Goal: Information Seeking & Learning: Learn about a topic

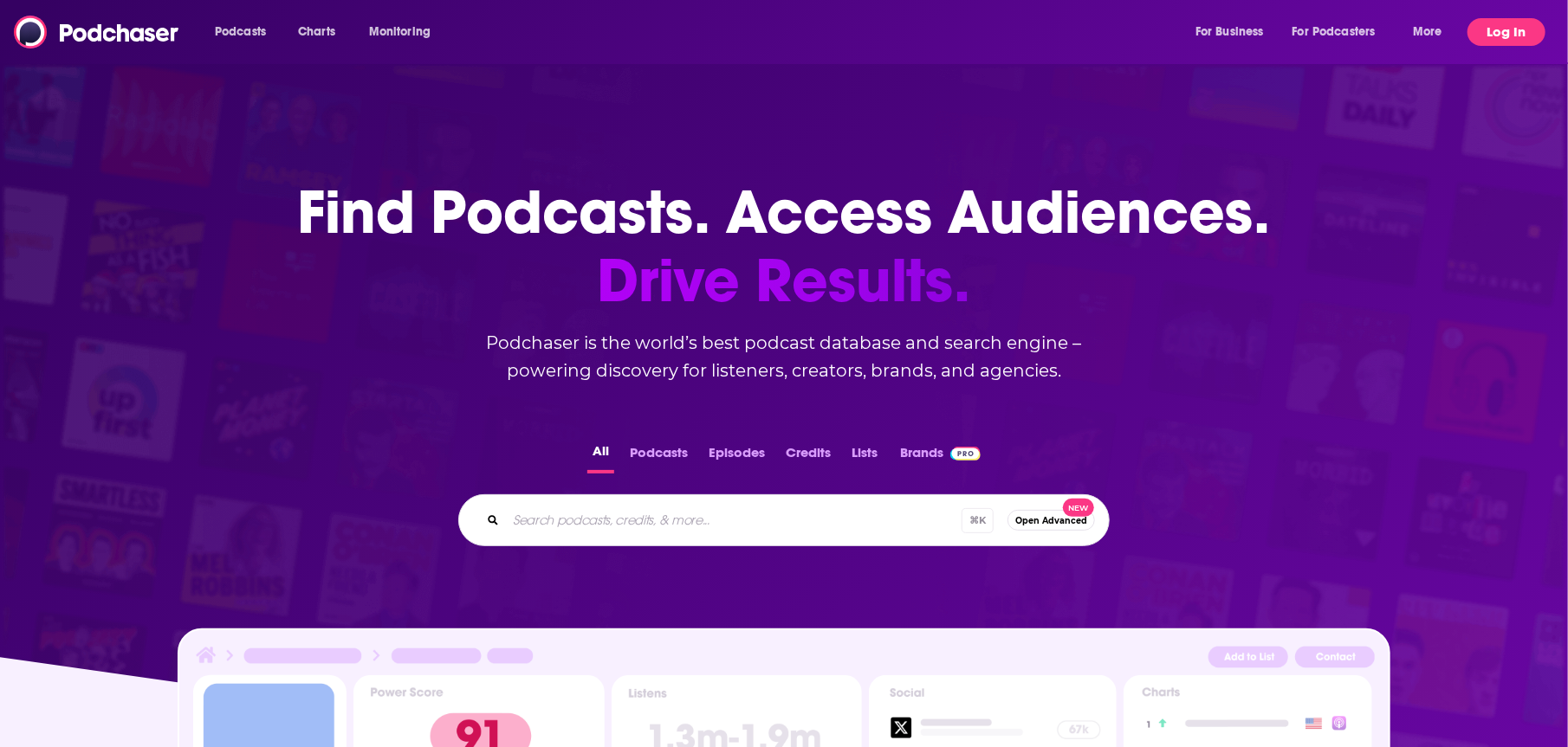
click at [1515, 35] on button "Log In" at bounding box center [1507, 31] width 78 height 28
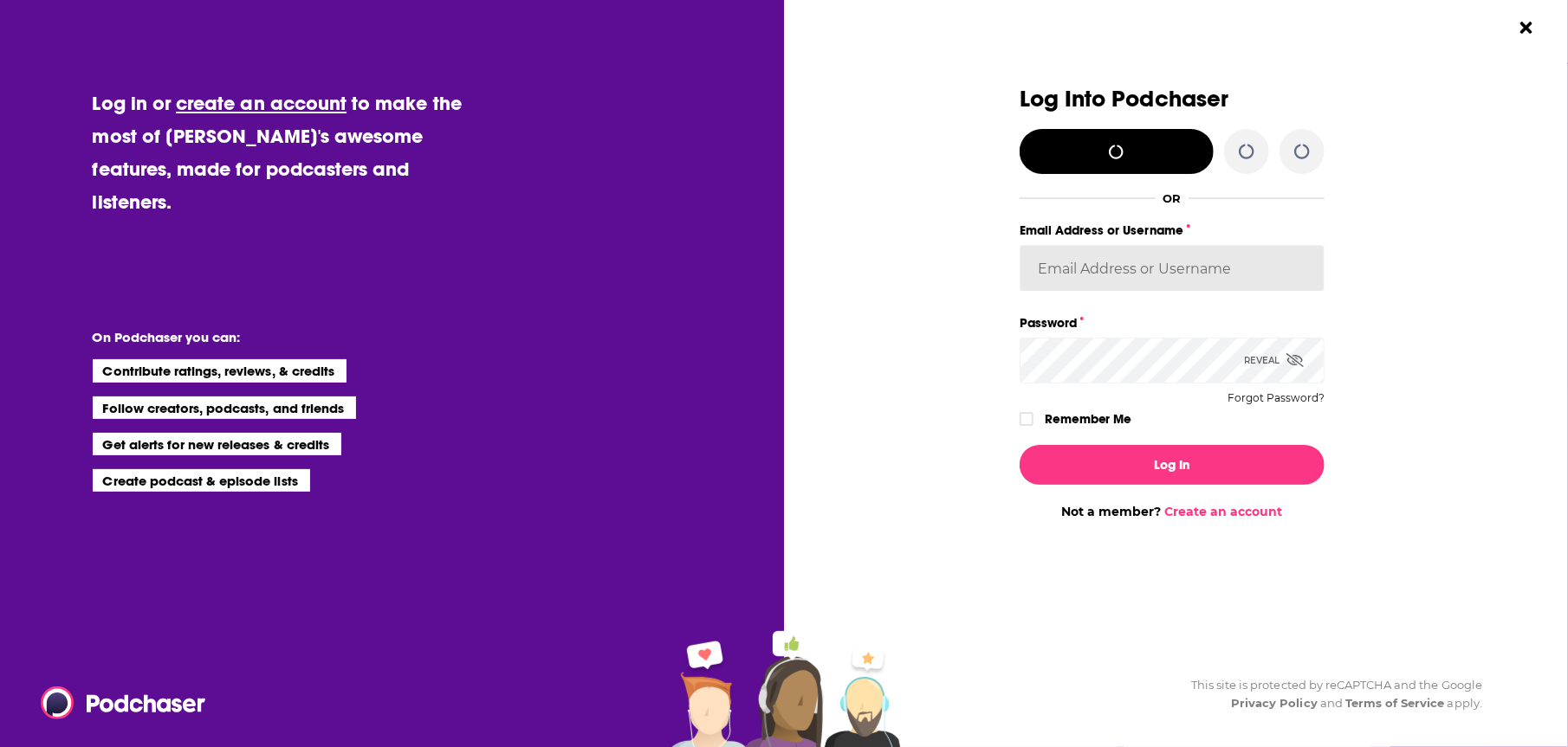
type input "canningRWJ"
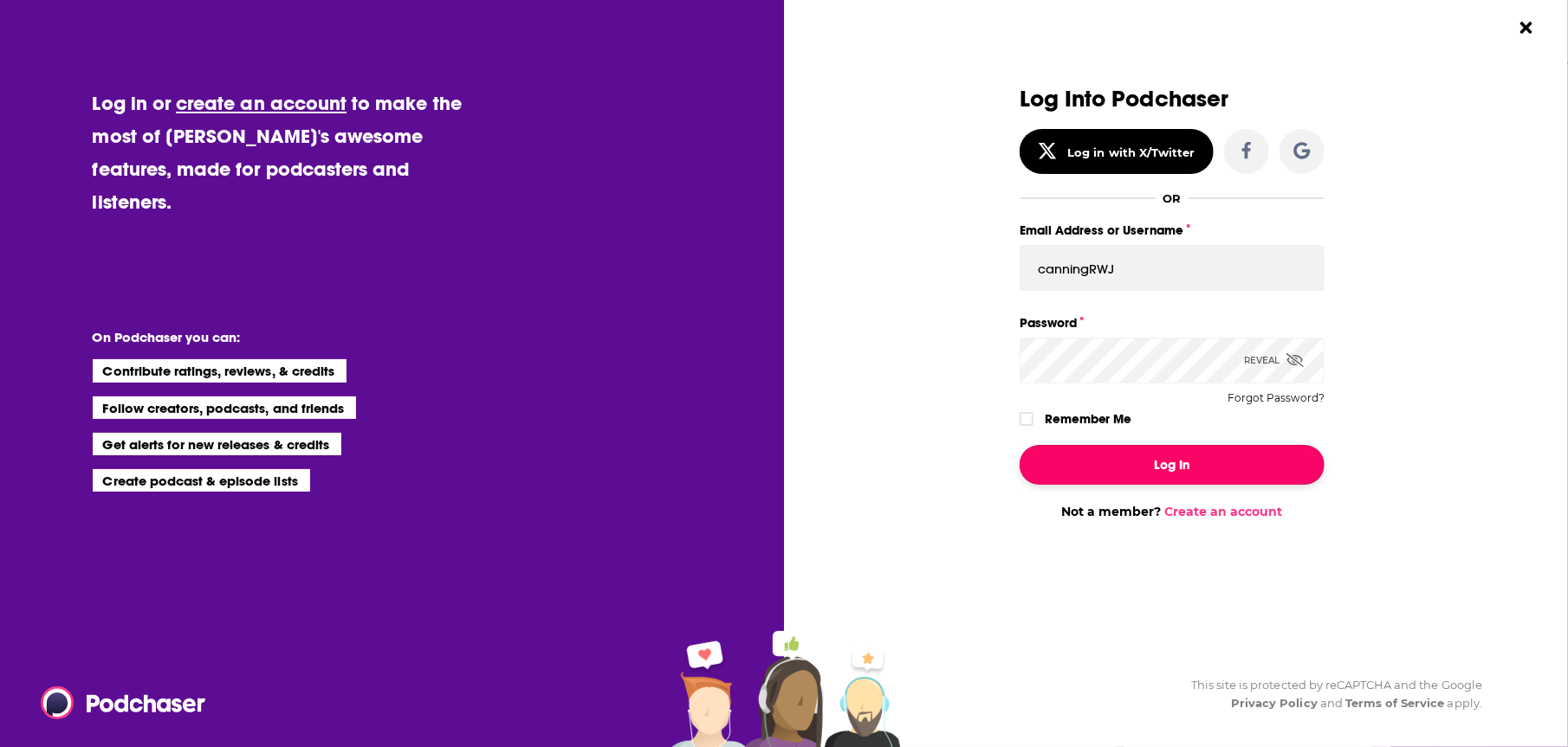
click at [1179, 468] on button "Log In" at bounding box center [1172, 465] width 305 height 40
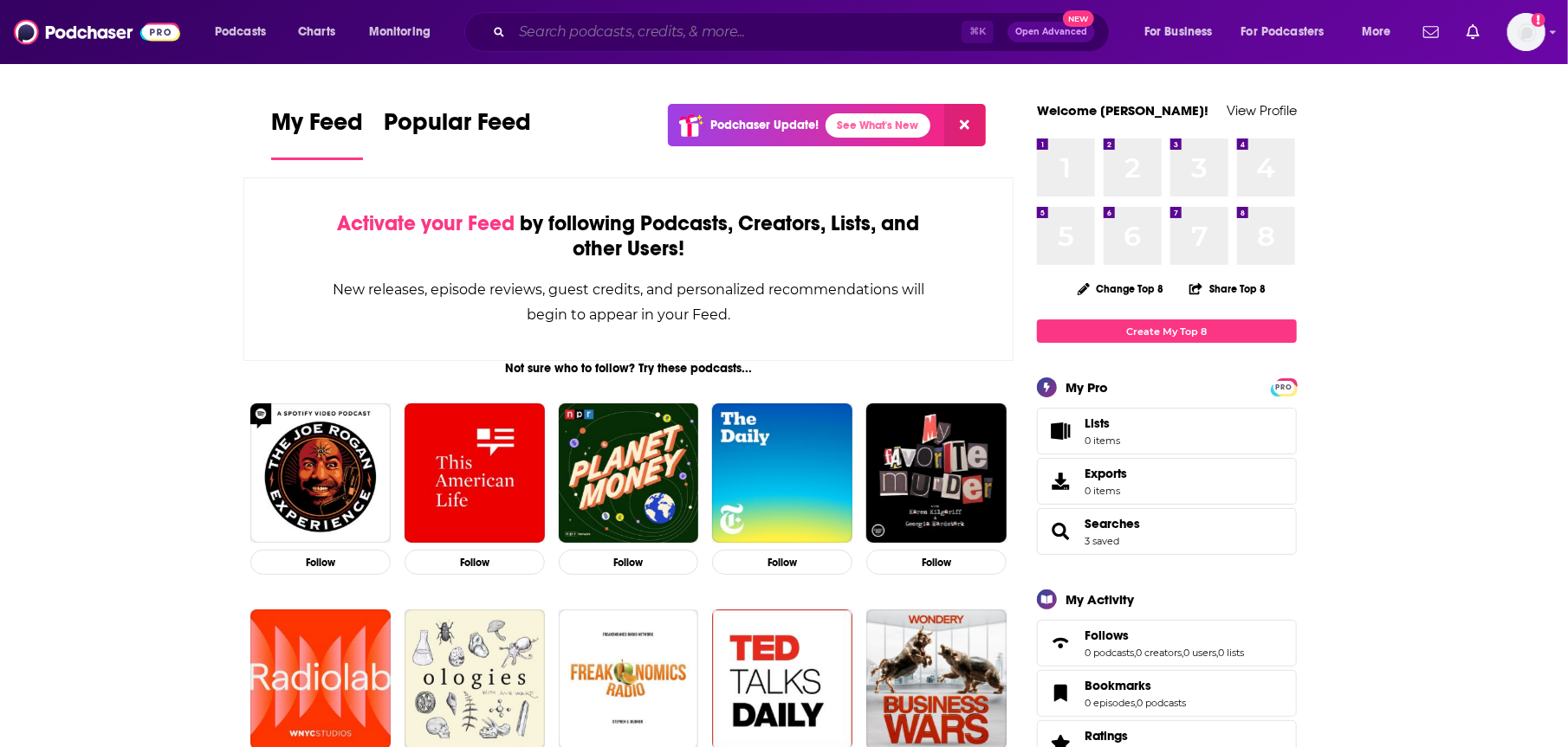
click at [673, 37] on input "Search podcasts, credits, & more..." at bounding box center [737, 31] width 450 height 28
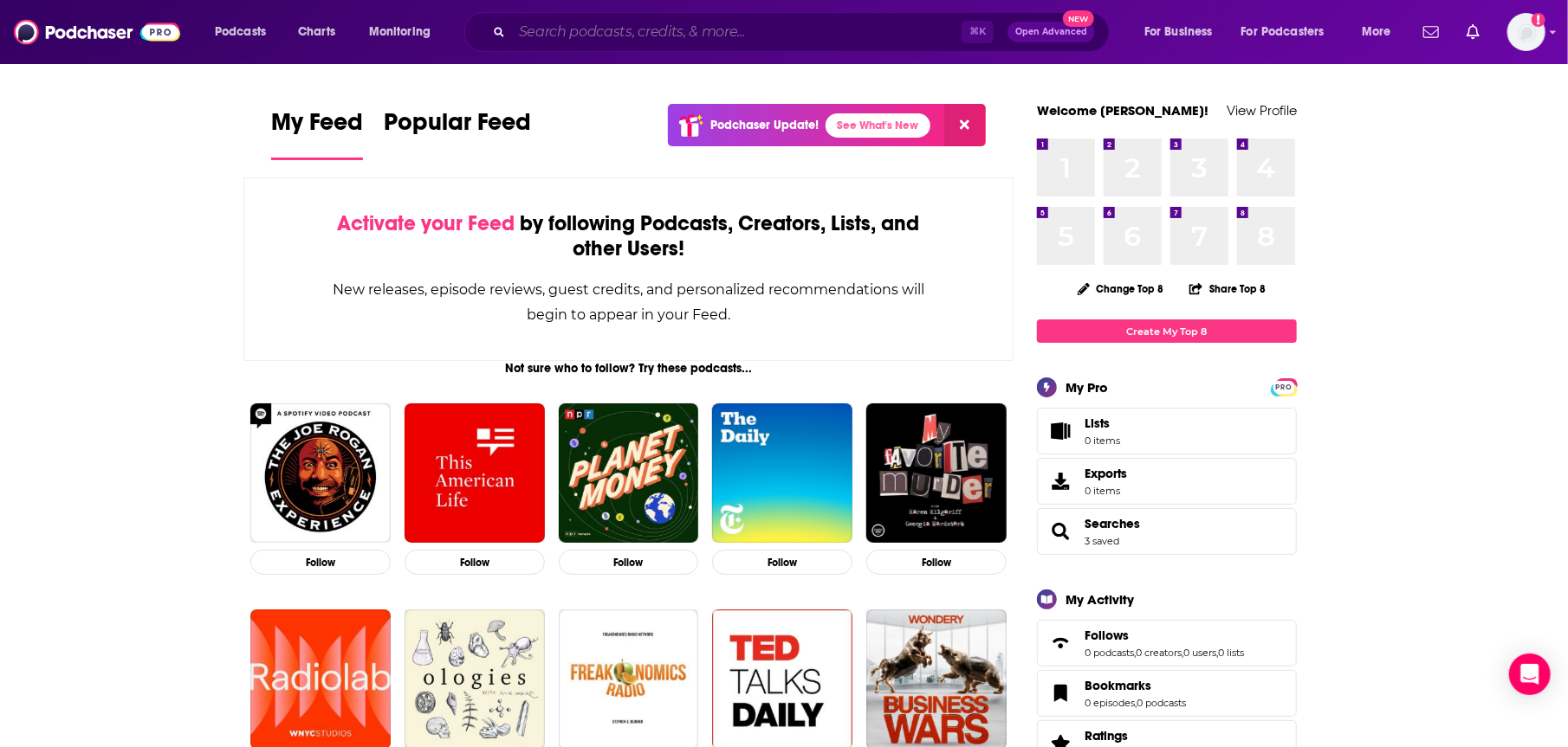
click at [682, 37] on input "Search podcasts, credits, & more..." at bounding box center [737, 31] width 450 height 28
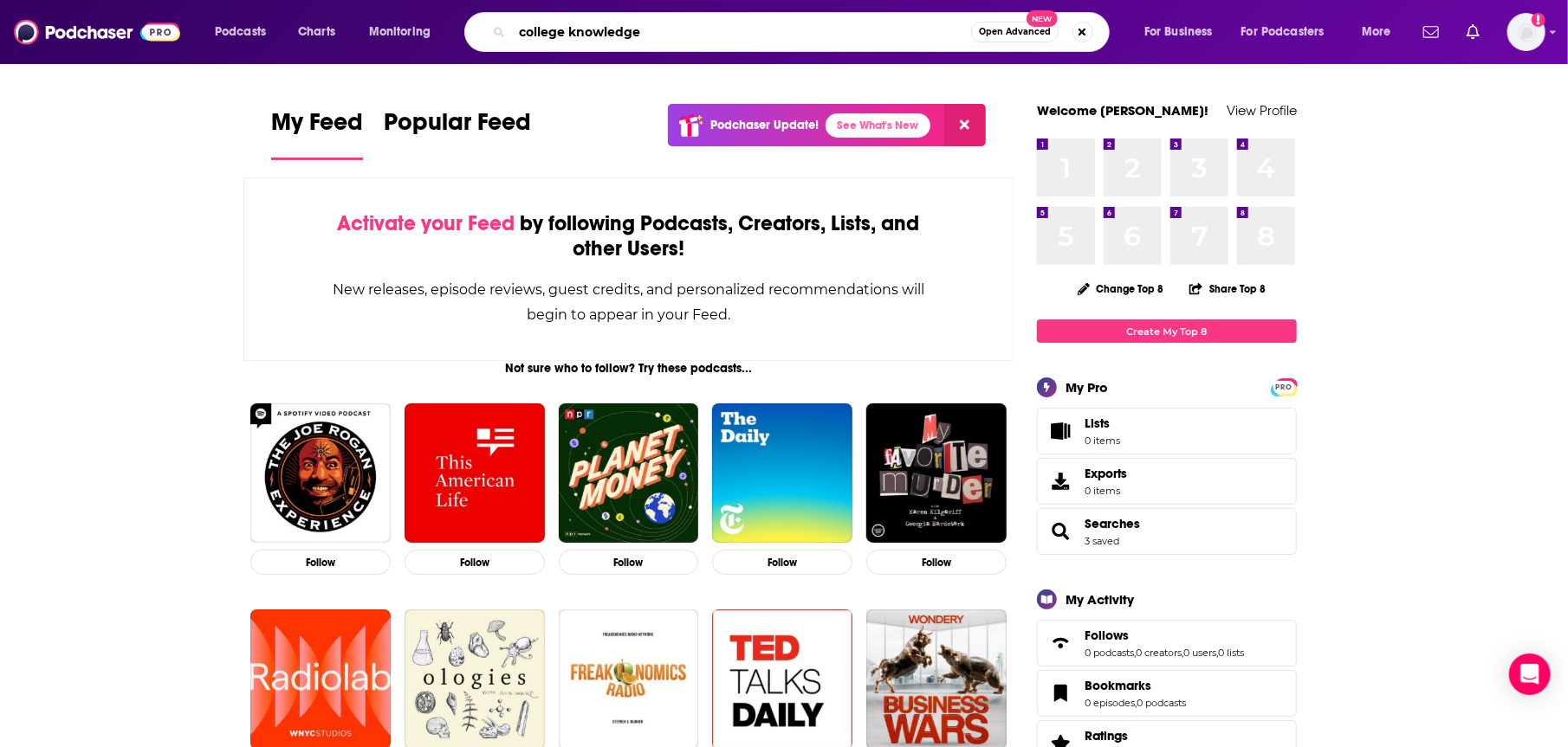
type input "college knowledge"
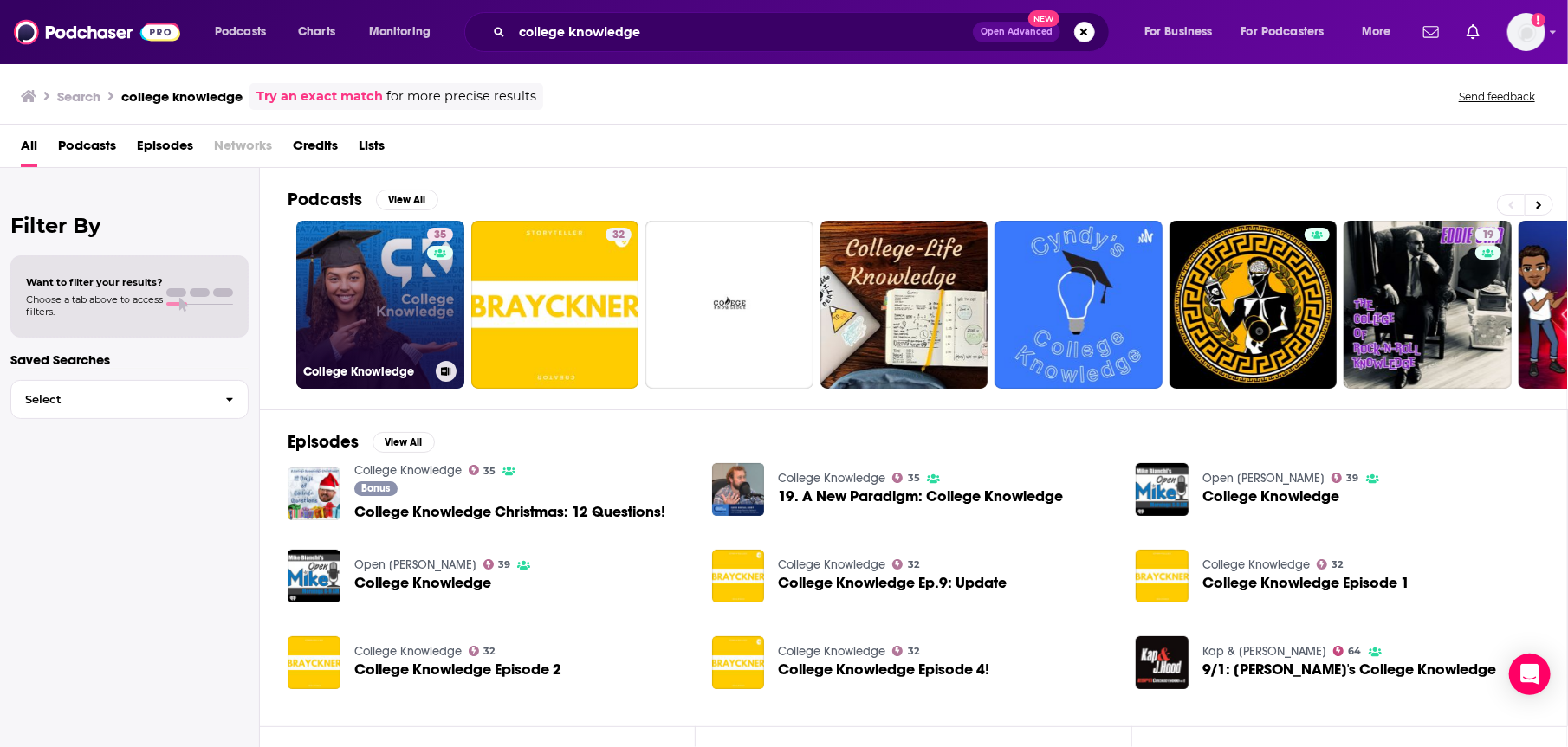
click at [388, 261] on link "35 College Knowledge" at bounding box center [380, 304] width 168 height 168
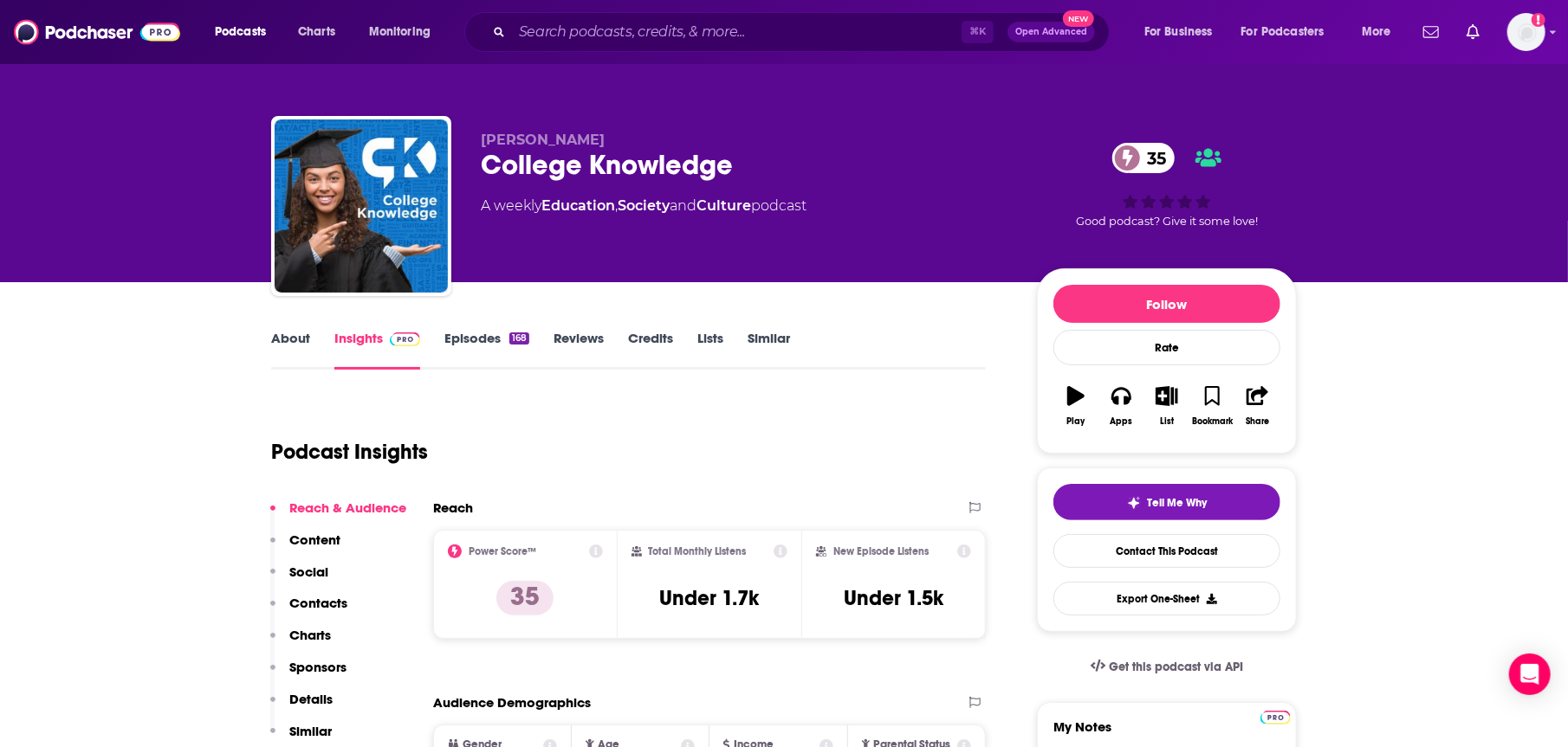
click at [476, 338] on link "Episodes 168" at bounding box center [486, 350] width 85 height 40
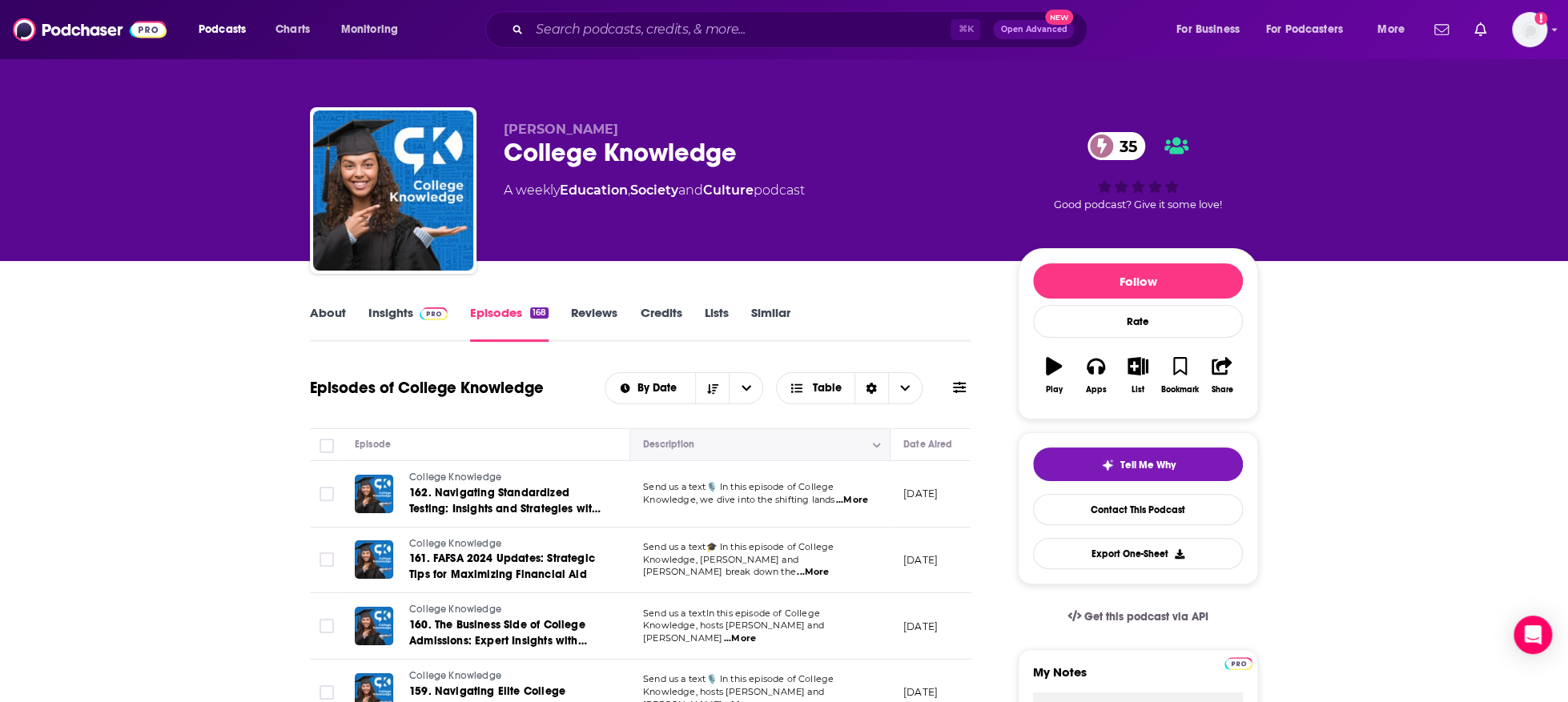
click at [878, 448] on icon "Column Actions" at bounding box center [877, 445] width 8 height 10
click at [878, 448] on div at bounding box center [784, 351] width 1568 height 702
click at [856, 498] on span "...More" at bounding box center [852, 500] width 32 height 13
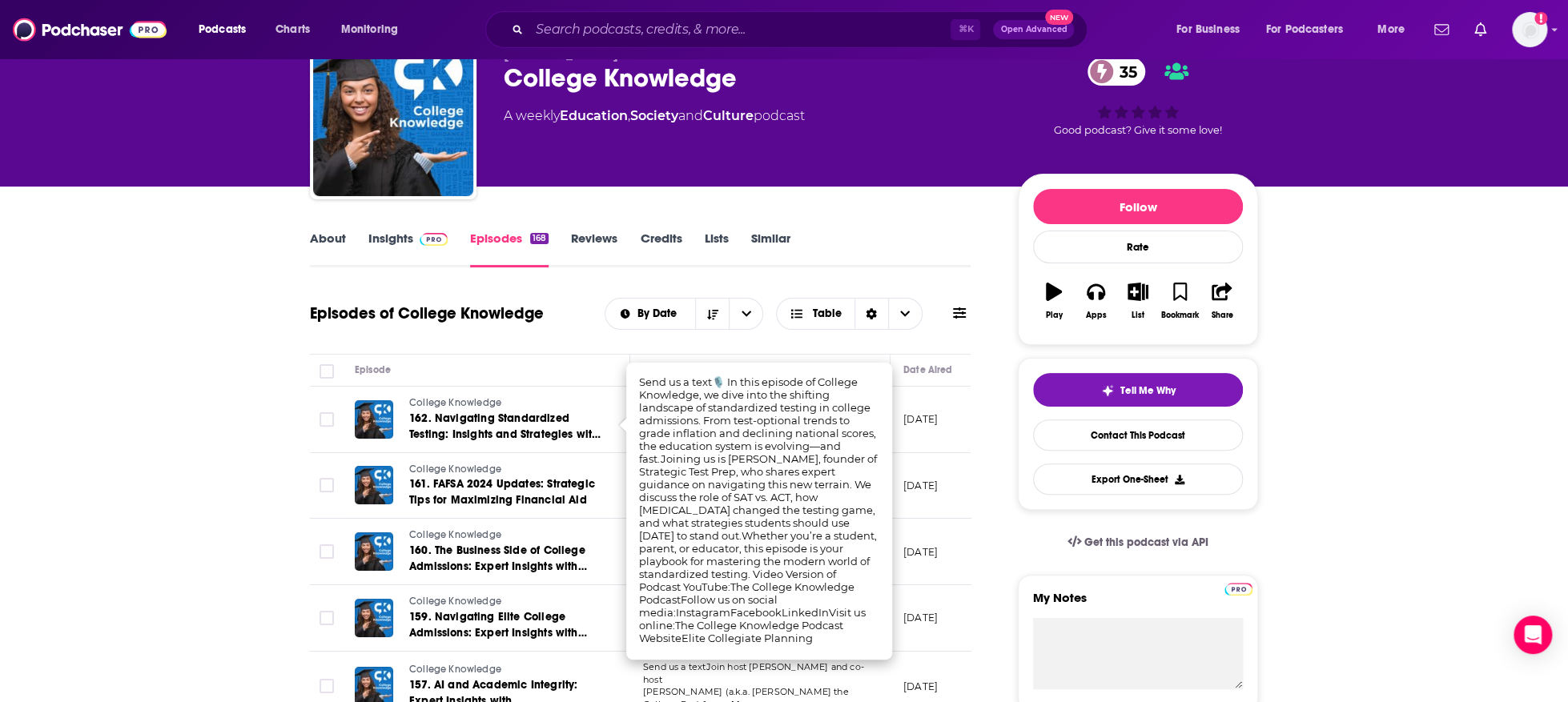
scroll to position [77, 0]
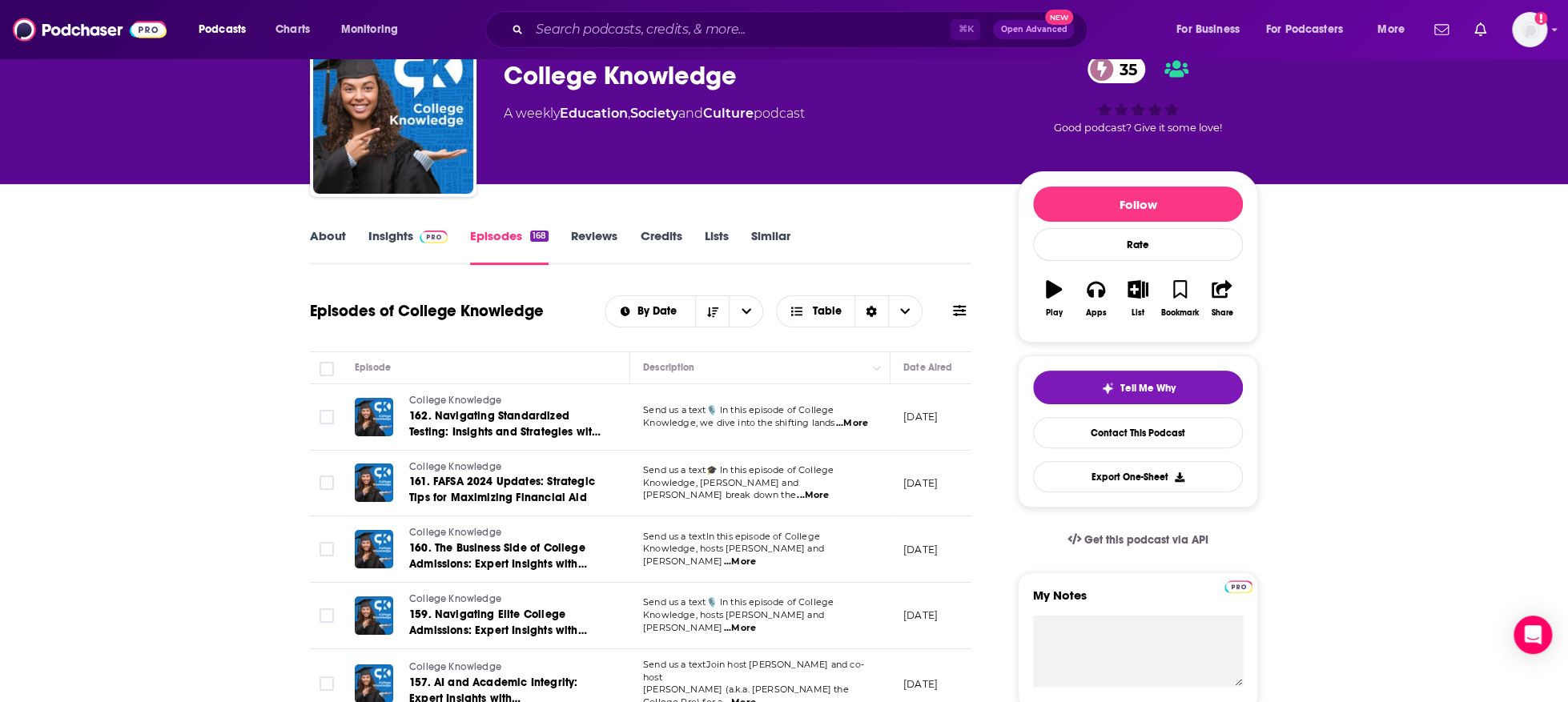
click at [829, 489] on span "...More" at bounding box center [813, 495] width 32 height 13
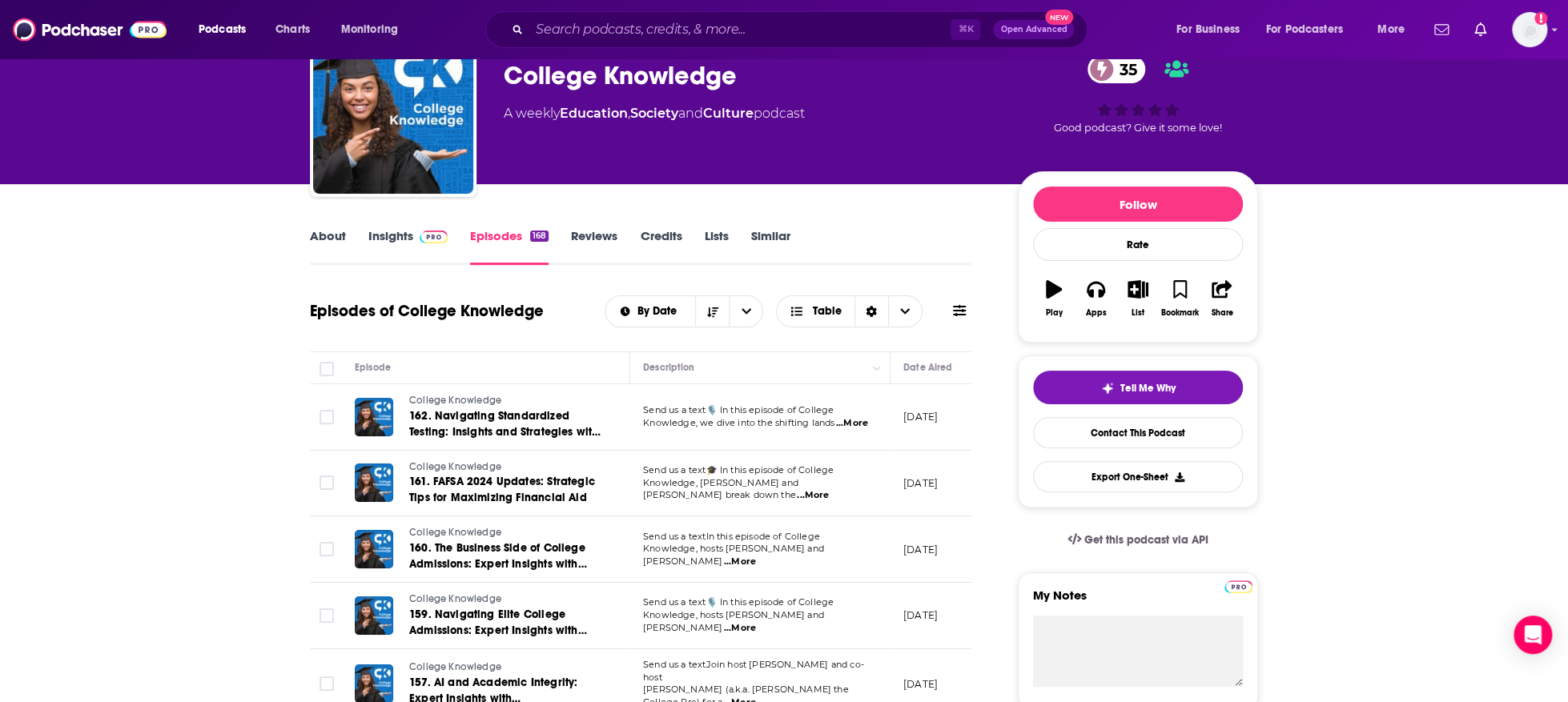
click at [756, 556] on span "...More" at bounding box center [740, 562] width 32 height 13
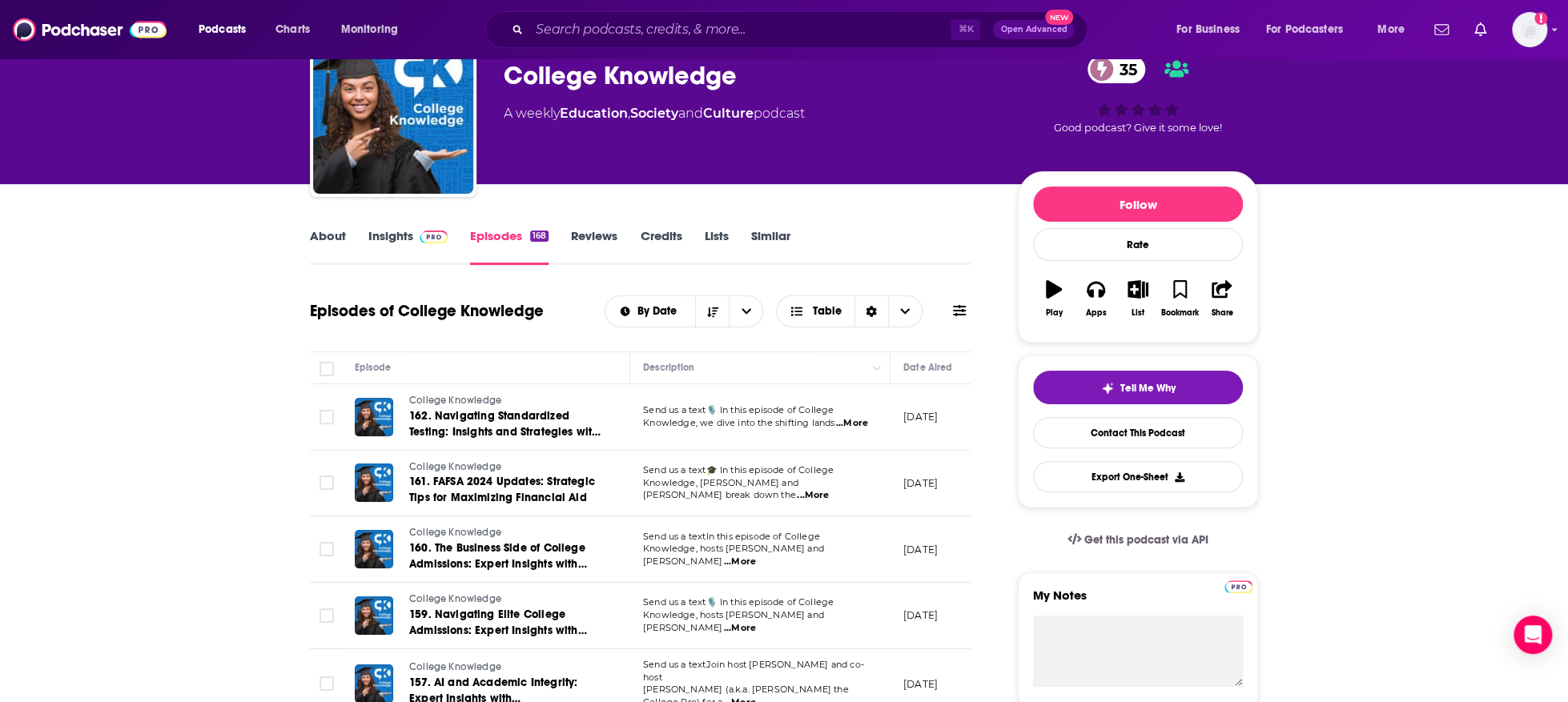
click at [756, 622] on span "...More" at bounding box center [740, 629] width 32 height 13
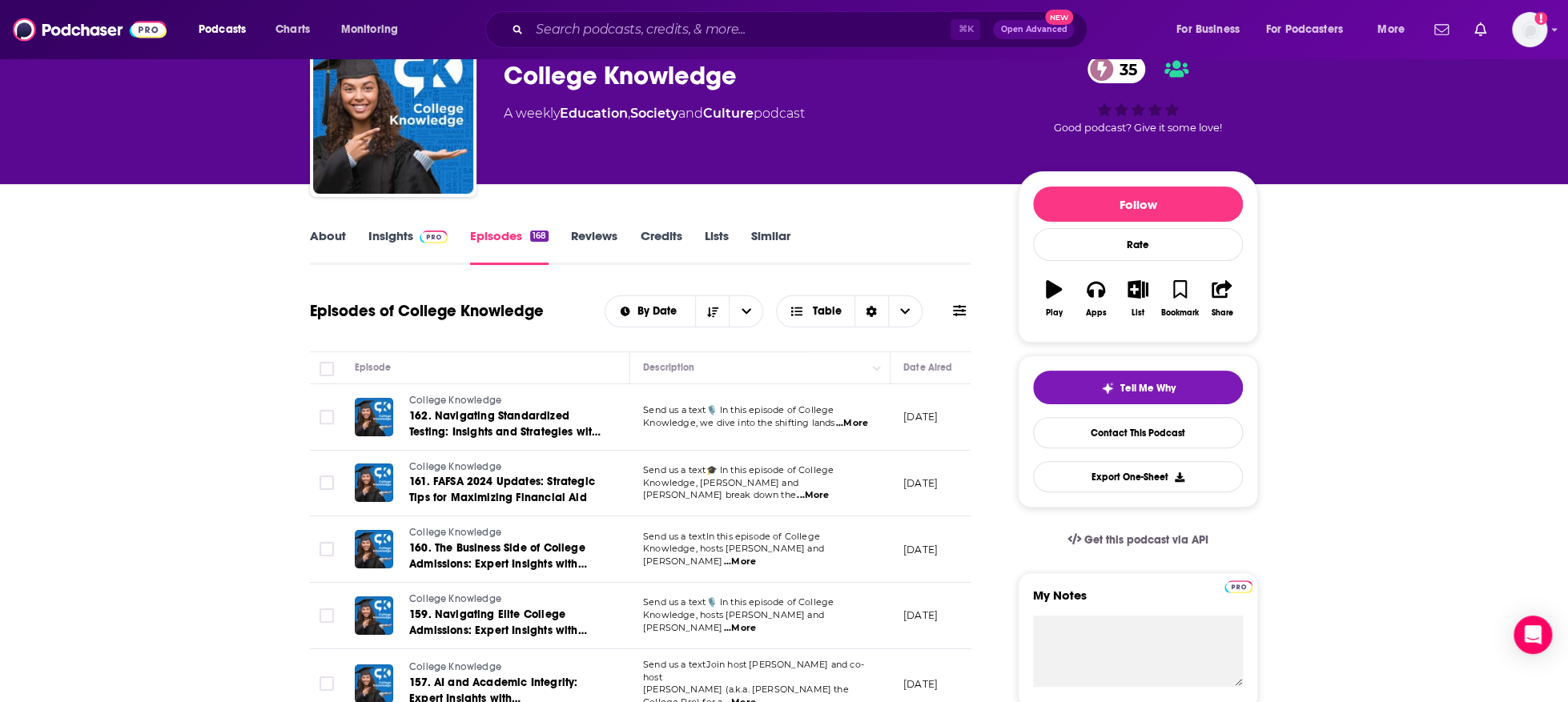
click at [756, 622] on span "...More" at bounding box center [740, 629] width 32 height 13
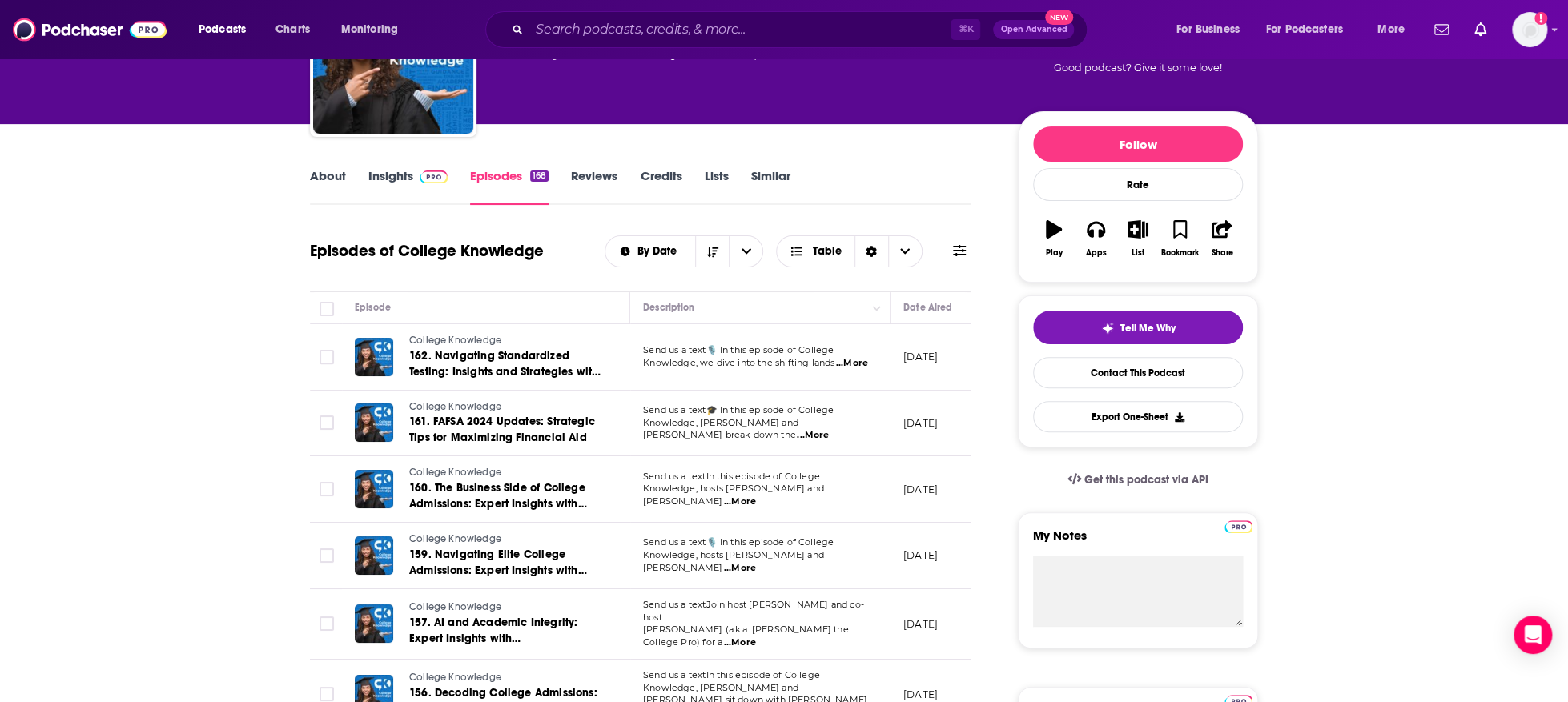
scroll to position [137, 0]
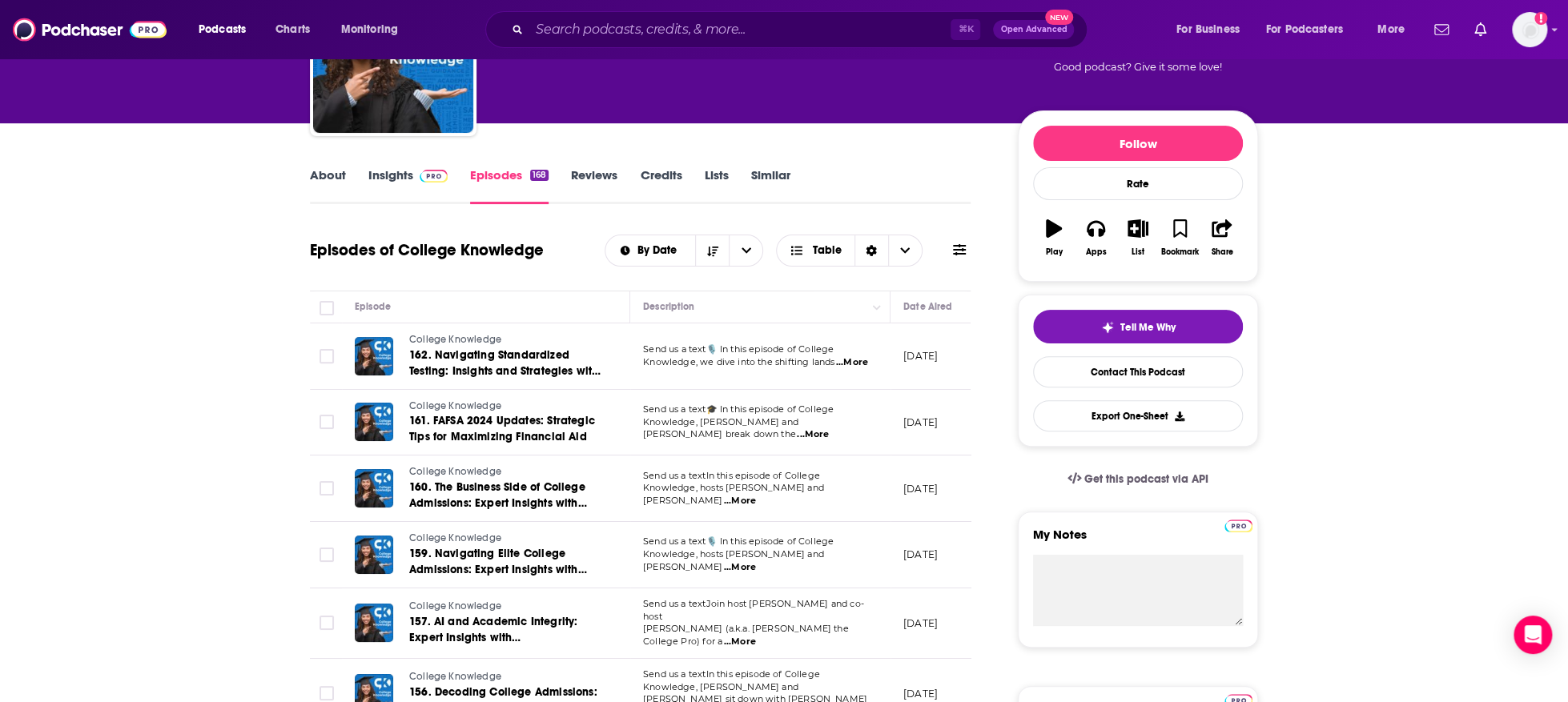
click at [756, 635] on span "...More" at bounding box center [740, 642] width 32 height 13
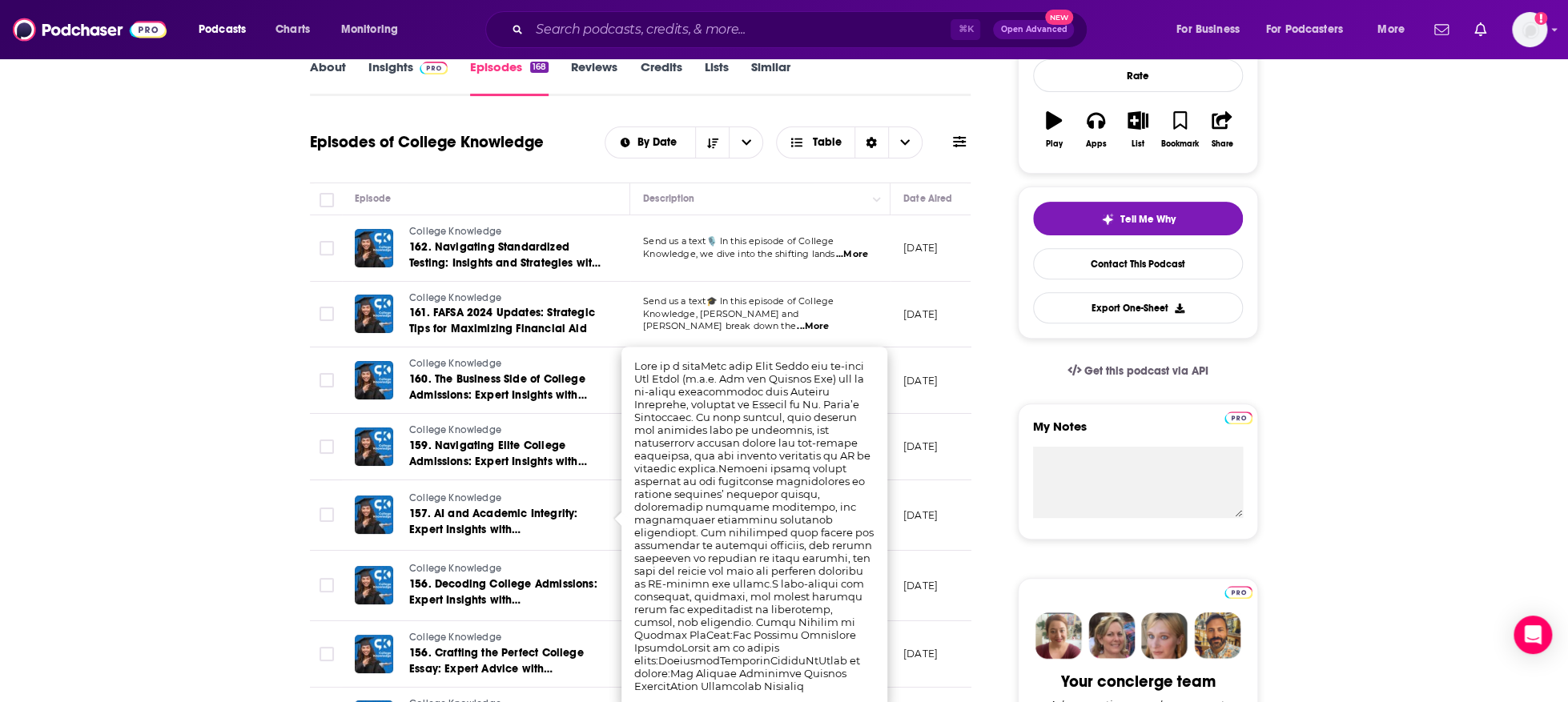
scroll to position [253, 0]
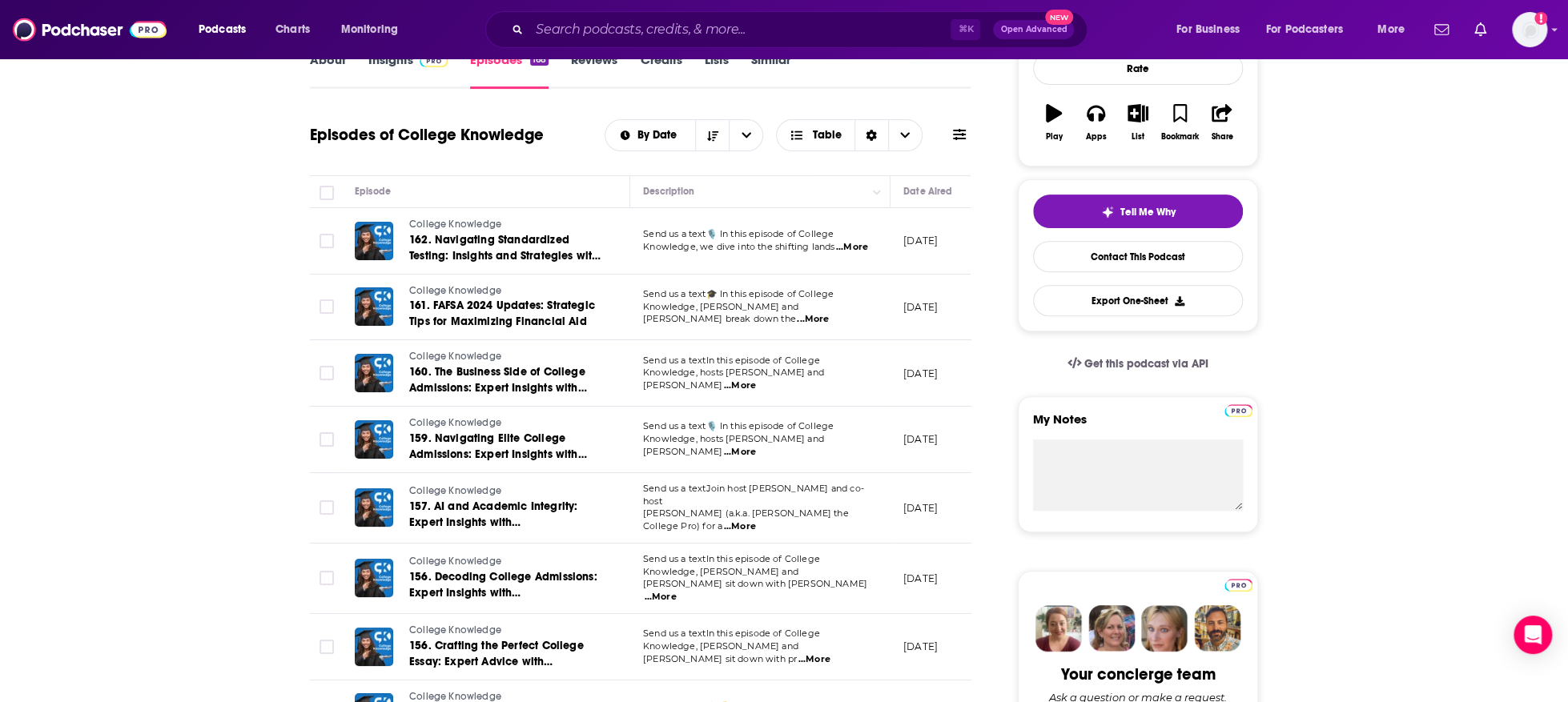
click at [677, 591] on span "...More" at bounding box center [660, 597] width 32 height 13
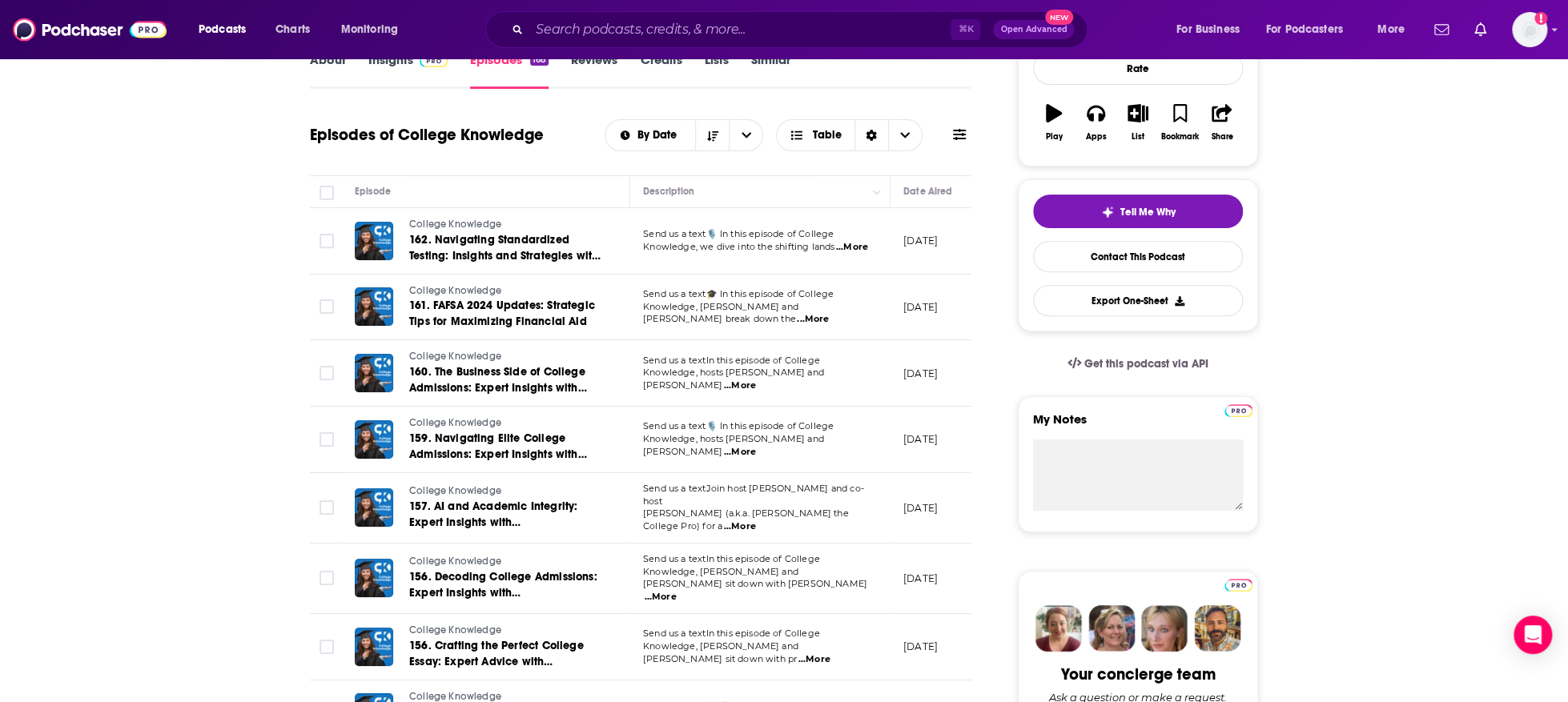
click at [830, 653] on span "...More" at bounding box center [814, 660] width 32 height 13
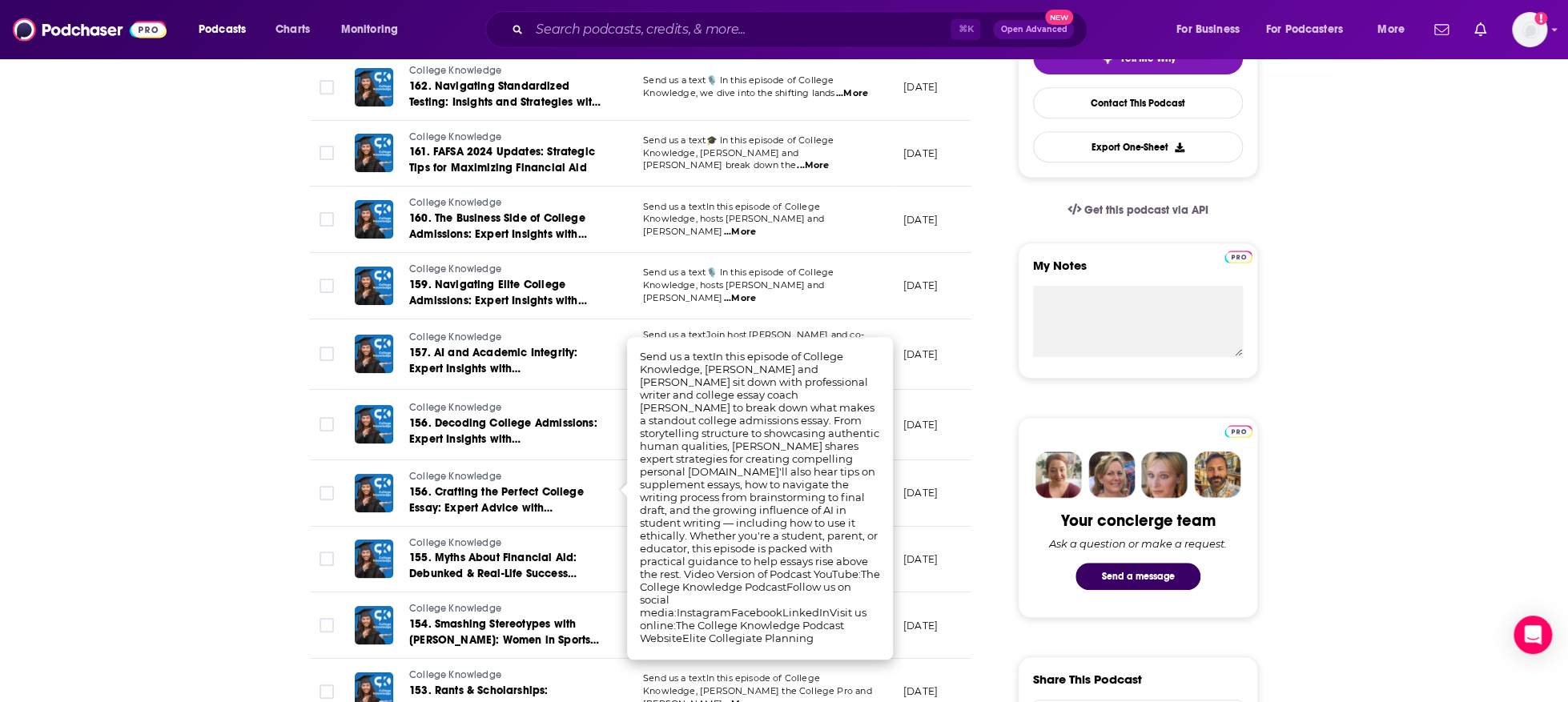
scroll to position [410, 0]
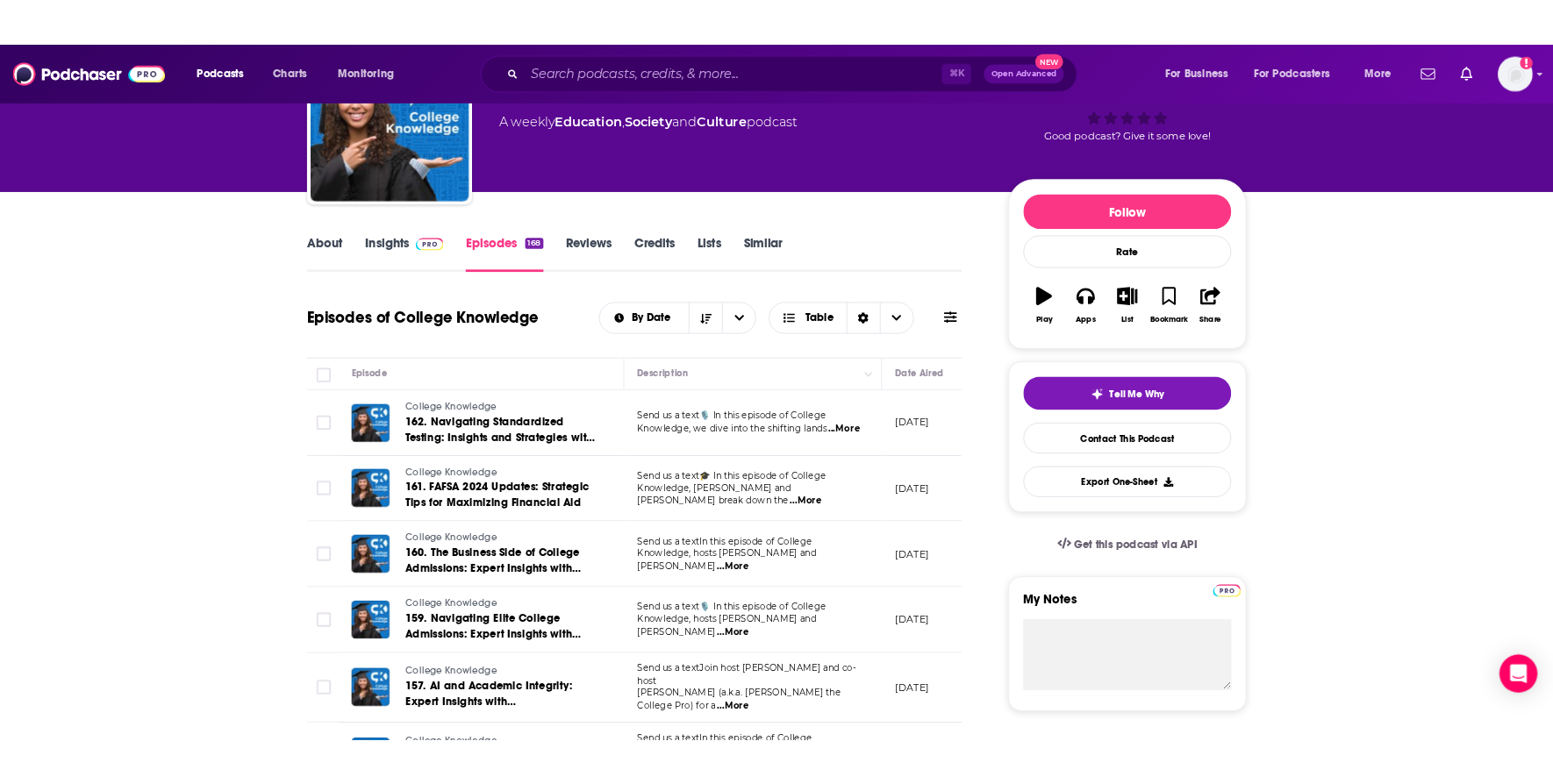
scroll to position [0, 0]
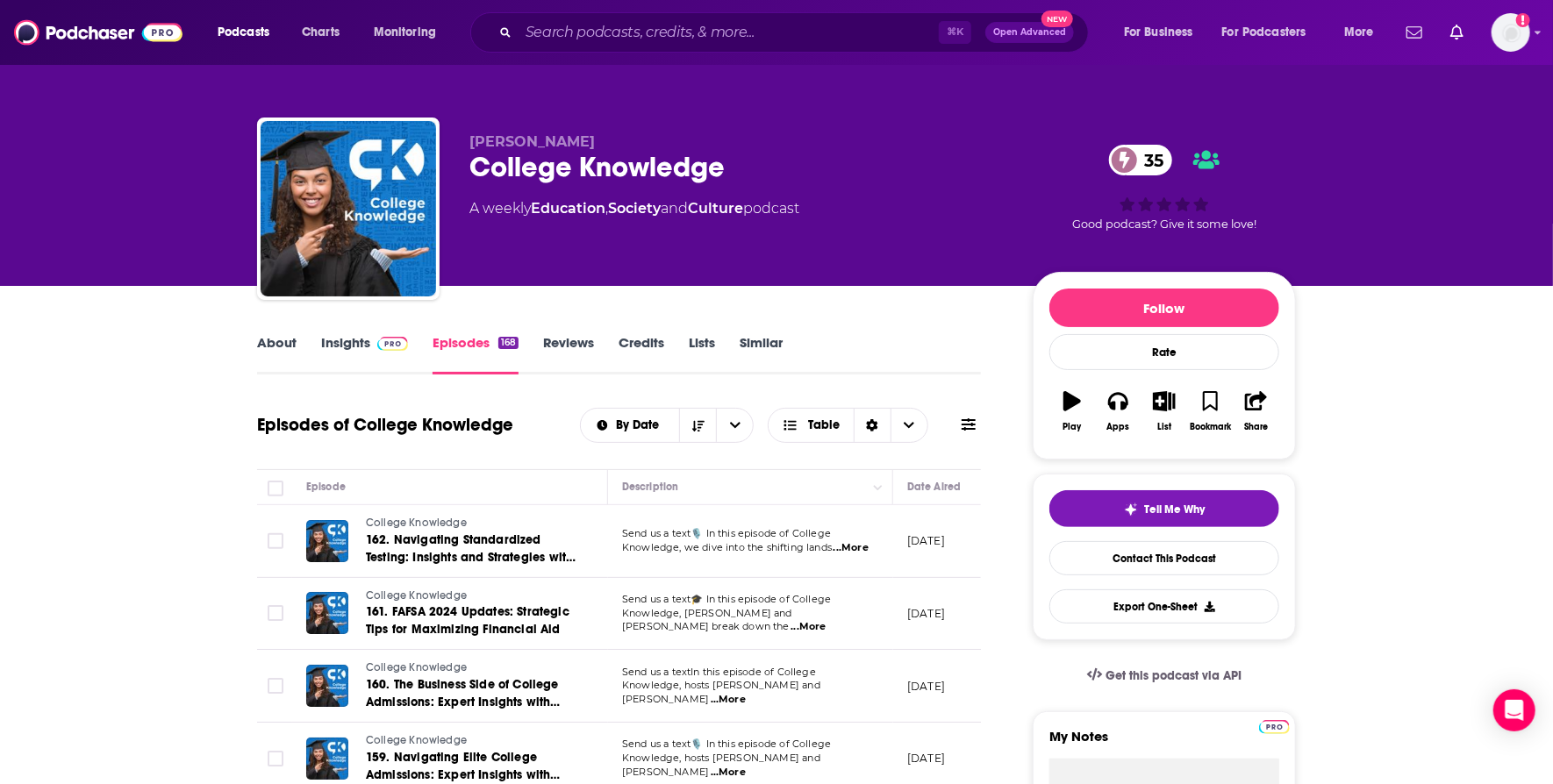
click at [347, 346] on link "Insights" at bounding box center [365, 355] width 87 height 41
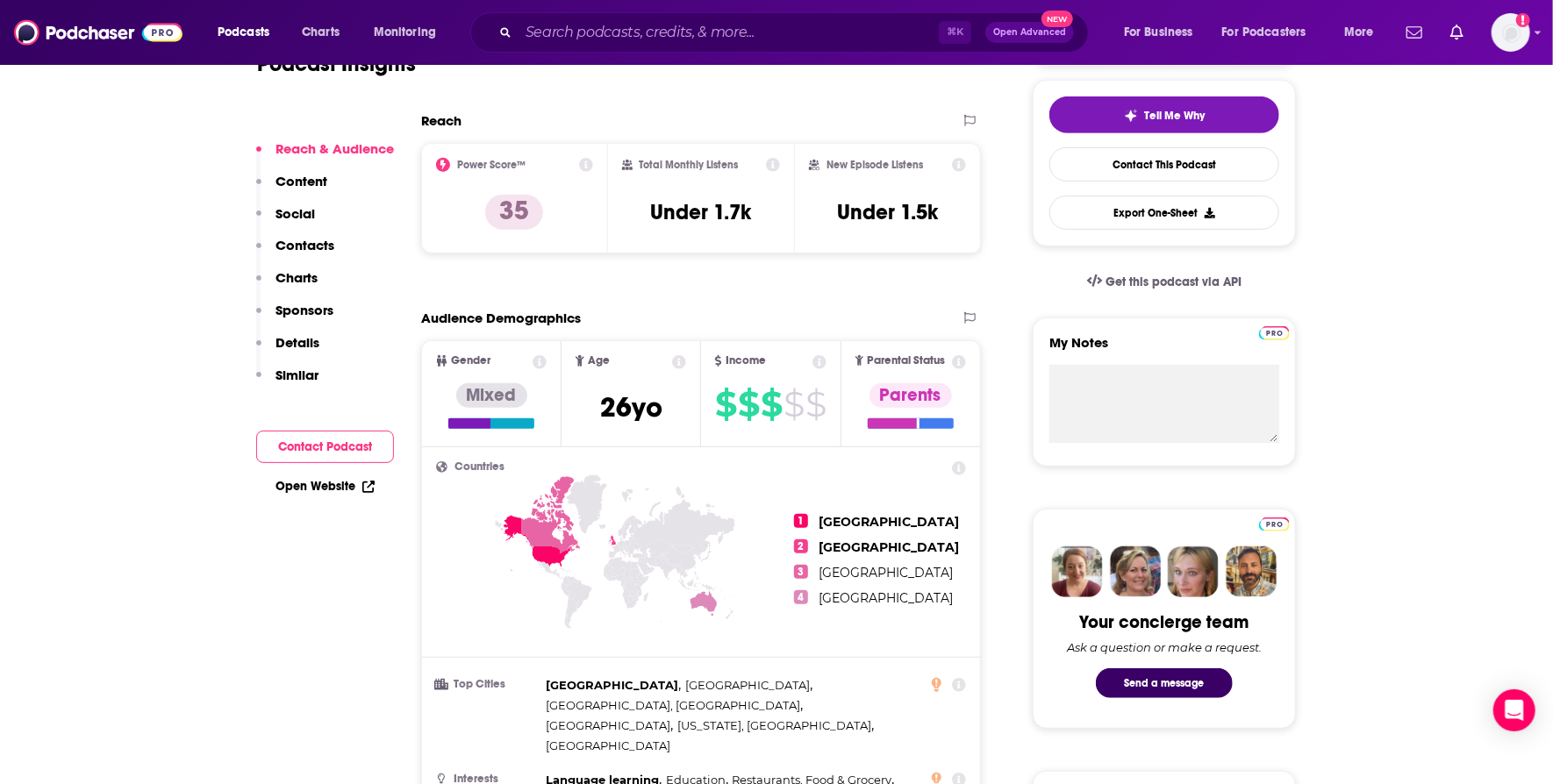
scroll to position [392, 0]
